Goal: Task Accomplishment & Management: Manage account settings

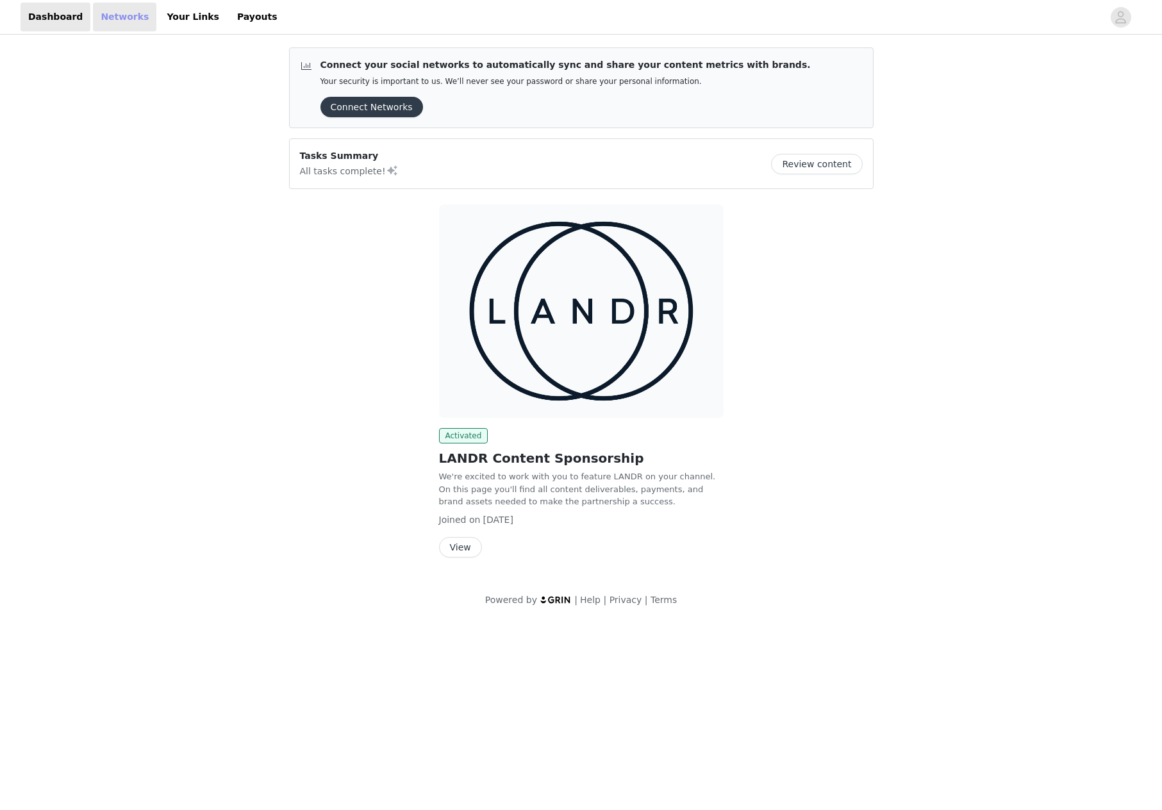
click at [113, 21] on link "Networks" at bounding box center [124, 17] width 63 height 29
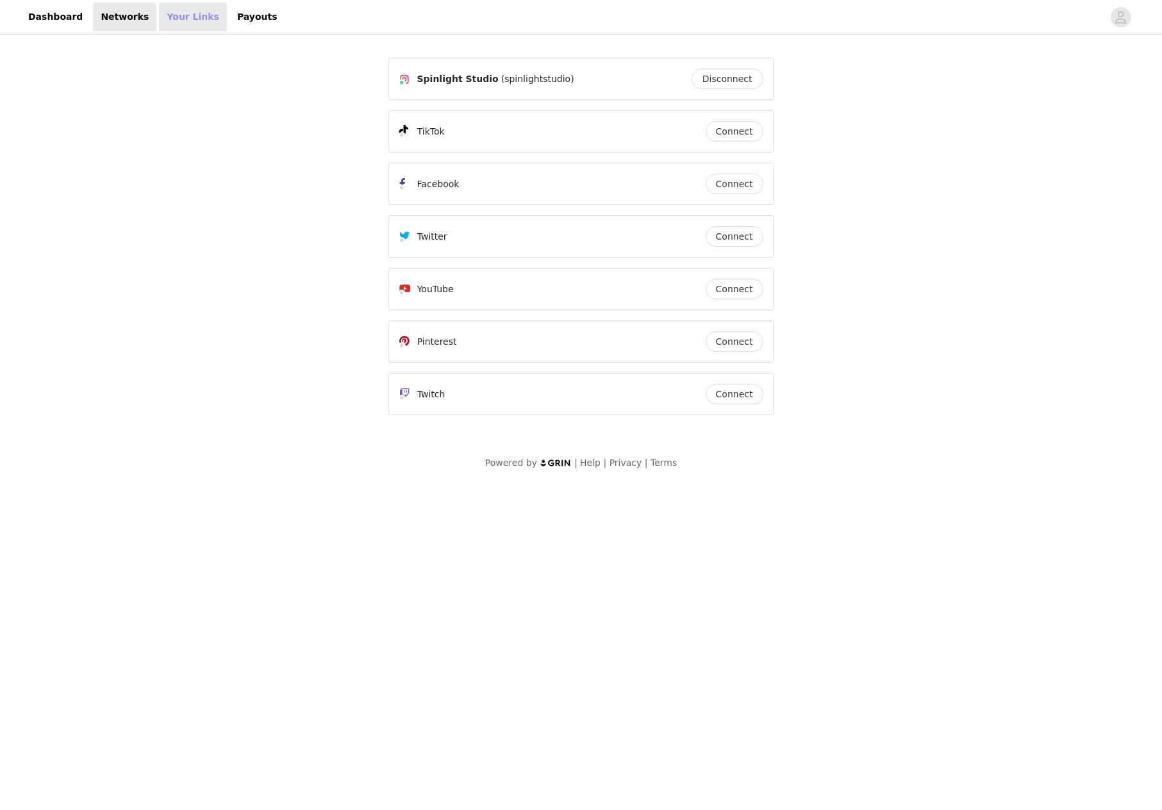
click at [183, 15] on link "Your Links" at bounding box center [193, 17] width 68 height 29
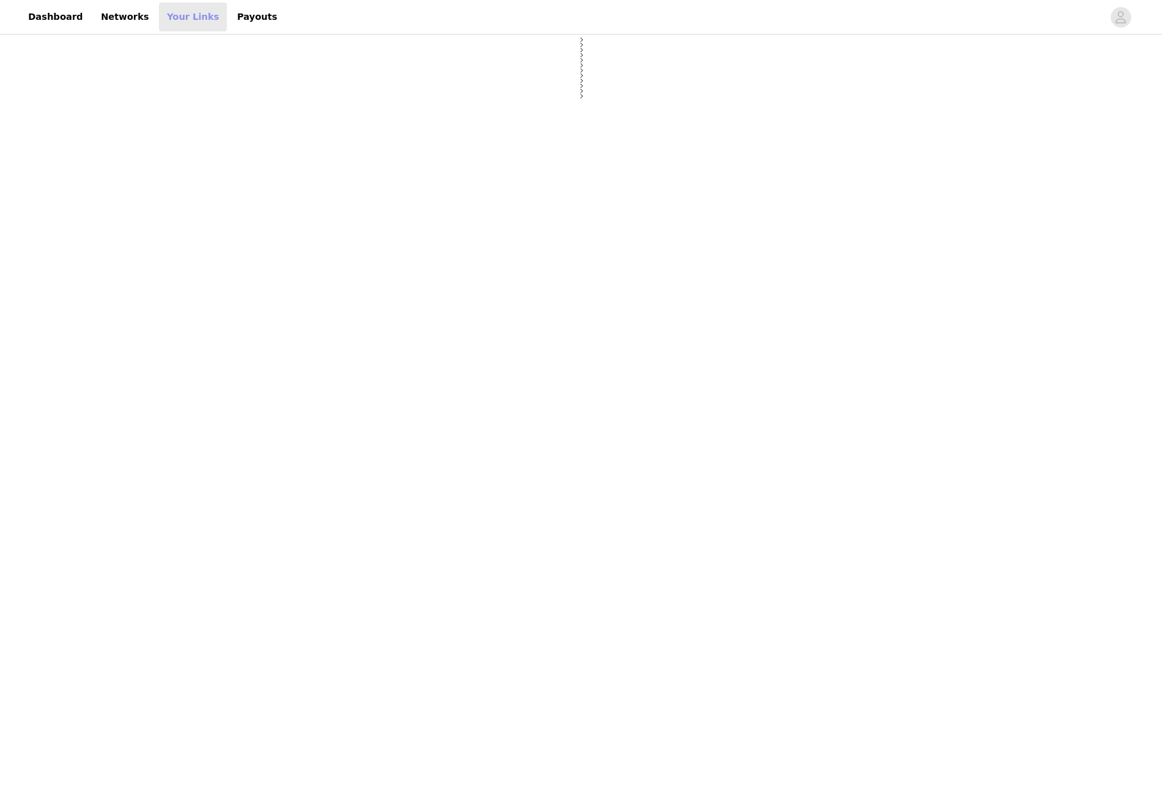
select select "12"
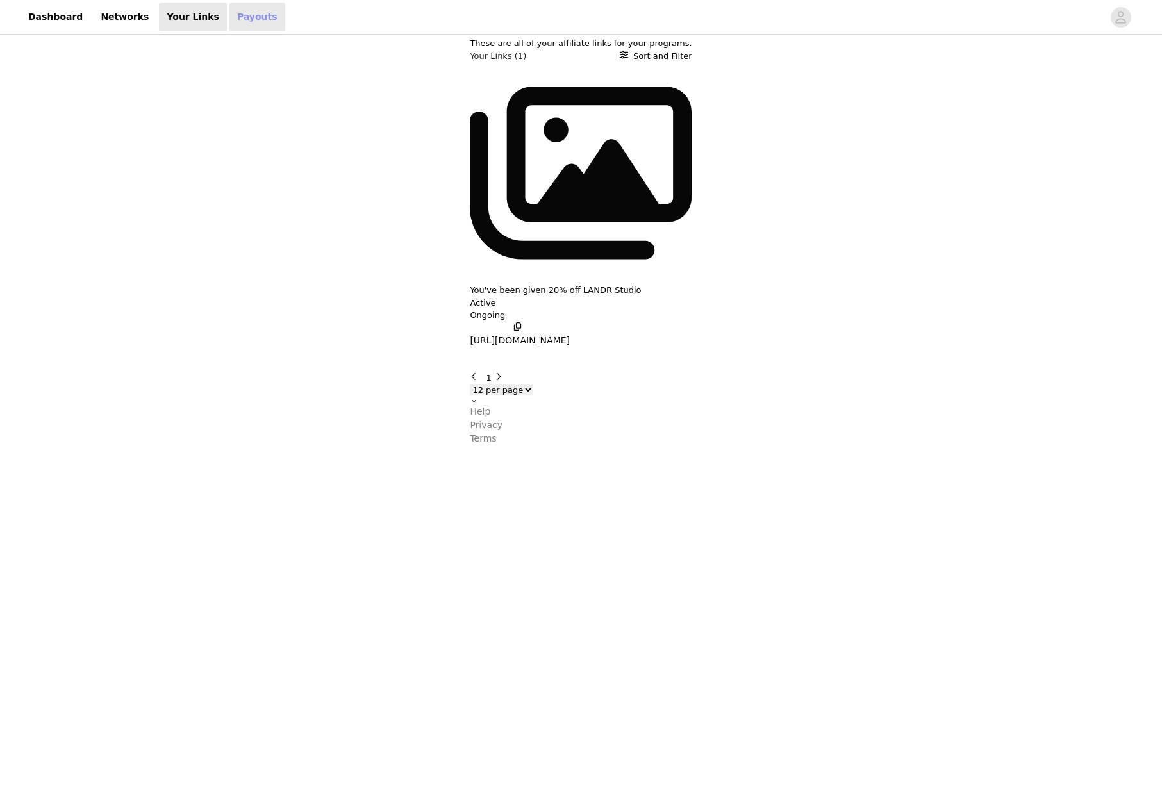
click at [256, 21] on link "Payouts" at bounding box center [258, 17] width 56 height 29
